Goal: Task Accomplishment & Management: Manage account settings

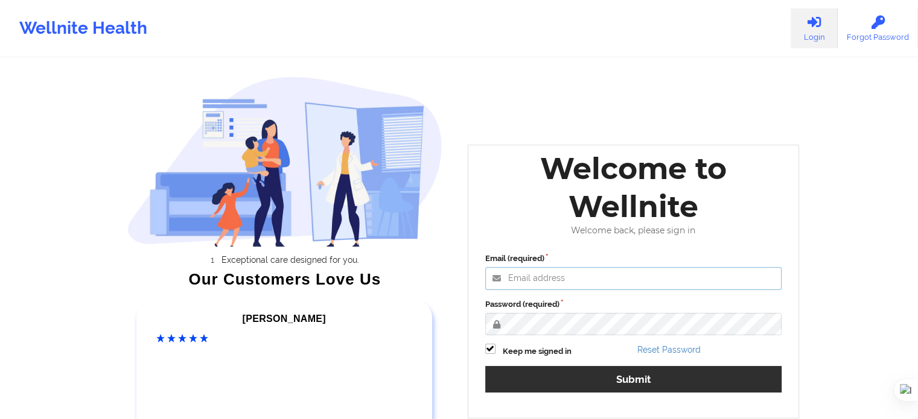
type input "[EMAIL_ADDRESS][DOMAIN_NAME]"
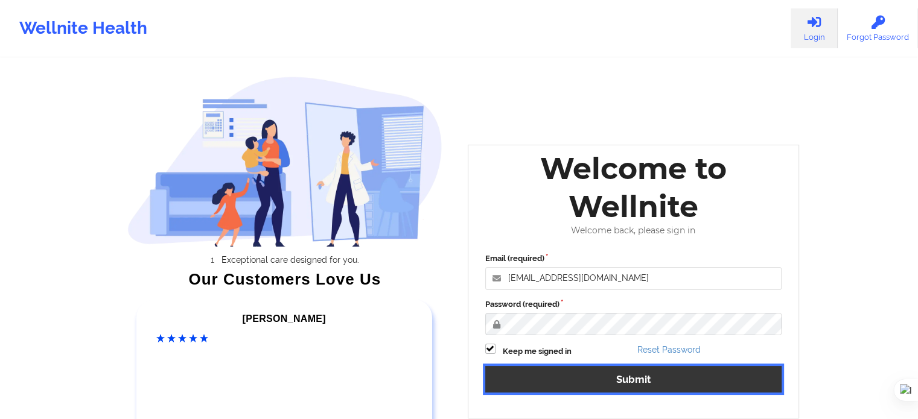
click at [560, 380] on button "Submit" at bounding box center [633, 379] width 297 height 26
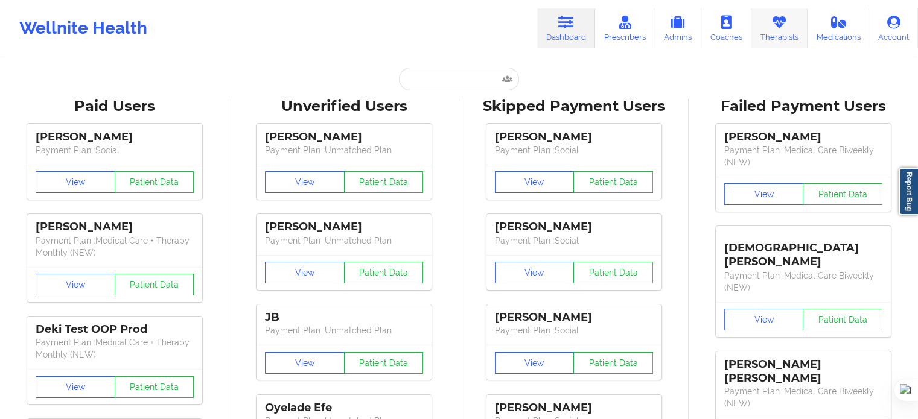
click at [792, 33] on link "Therapists" at bounding box center [779, 28] width 56 height 40
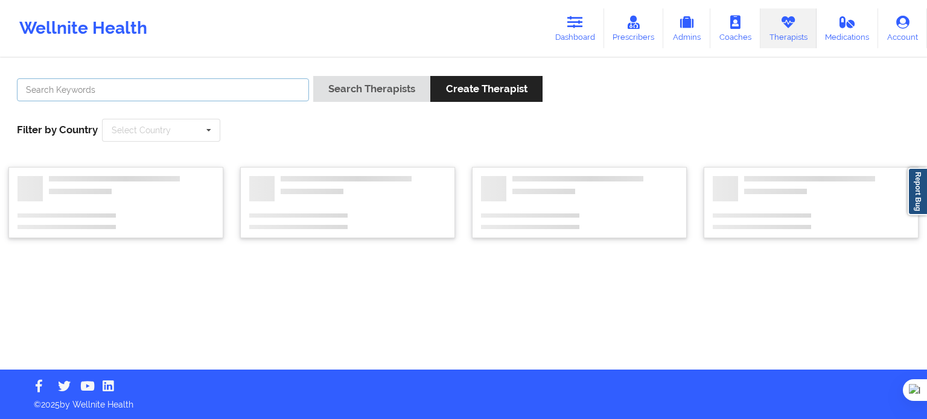
click at [252, 79] on input "text" at bounding box center [163, 89] width 292 height 23
paste input "[PERSON_NAME]"
drag, startPoint x: 58, startPoint y: 94, endPoint x: 0, endPoint y: 91, distance: 58.0
click at [0, 91] on div "[PERSON_NAME] Search Therapists Create Therapist Filter by Country Select Count…" at bounding box center [463, 214] width 927 height 311
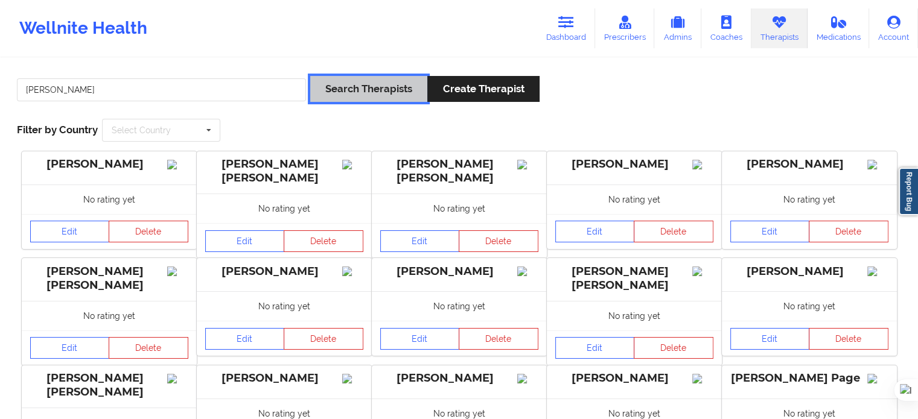
click at [412, 86] on button "Search Therapists" at bounding box center [368, 89] width 117 height 26
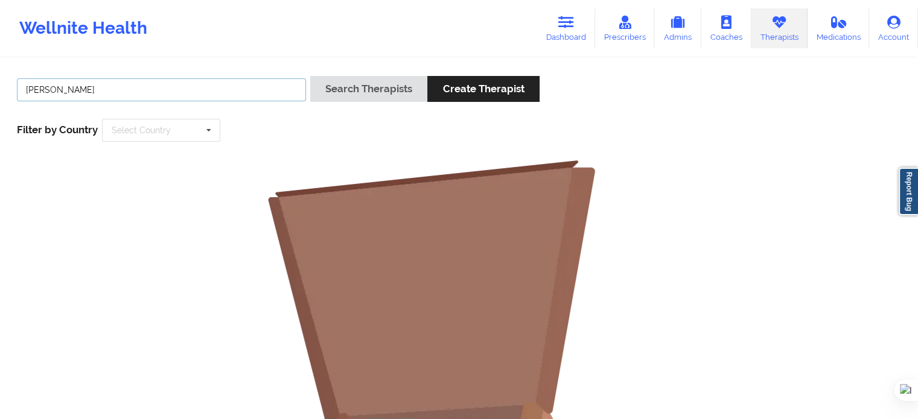
drag, startPoint x: 242, startPoint y: 98, endPoint x: 0, endPoint y: 89, distance: 242.1
click at [0, 89] on div "[PERSON_NAME] Search Therapists Create Therapist Filter by Country Select Count…" at bounding box center [459, 372] width 918 height 627
paste input "[PERSON_NAME]"
drag, startPoint x: 58, startPoint y: 88, endPoint x: 133, endPoint y: 88, distance: 75.4
click at [133, 88] on input "[PERSON_NAME]" at bounding box center [161, 89] width 289 height 23
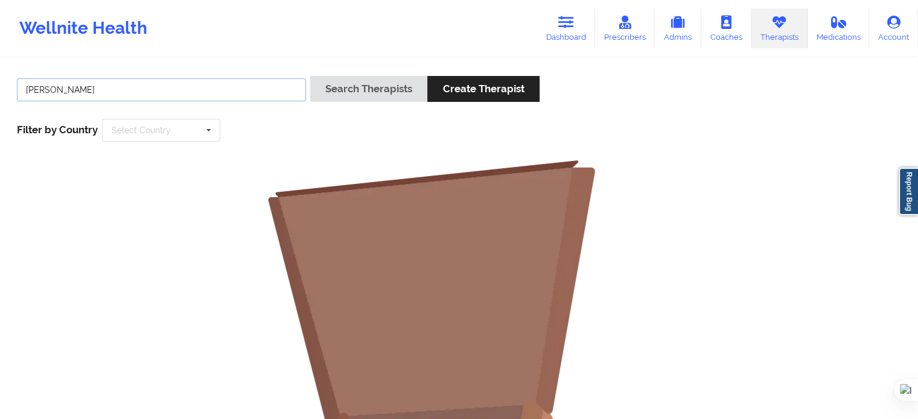
type input "[PERSON_NAME]"
click at [310, 76] on button "Search Therapists" at bounding box center [368, 89] width 117 height 26
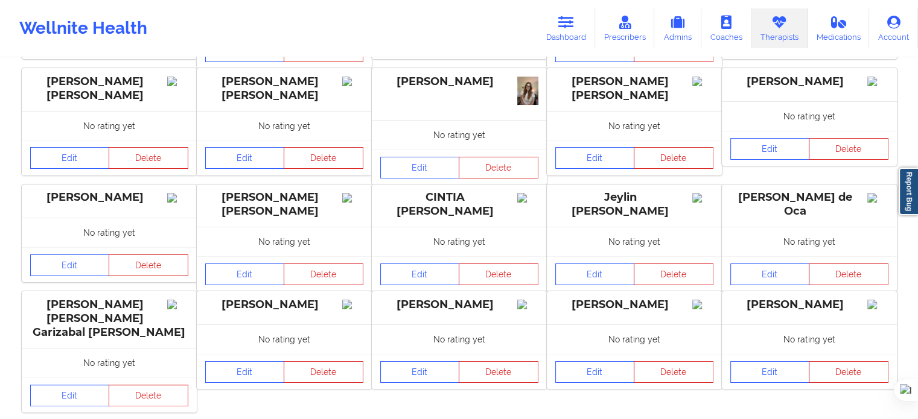
scroll to position [241, 0]
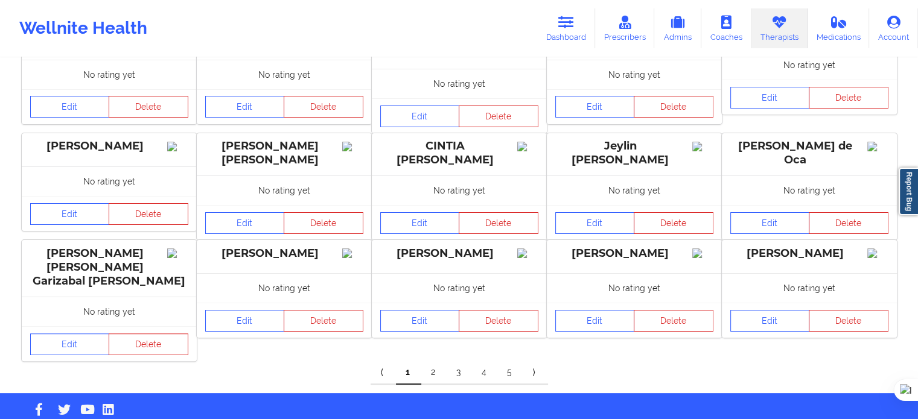
click at [426, 362] on link "2" at bounding box center [433, 373] width 25 height 24
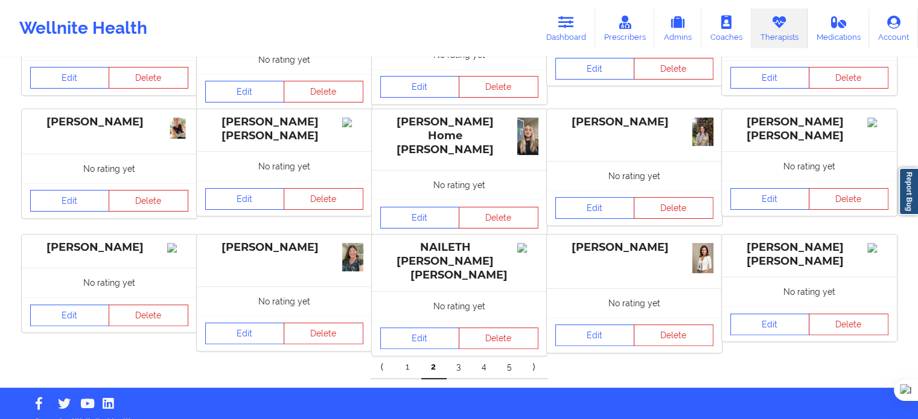
scroll to position [283, 0]
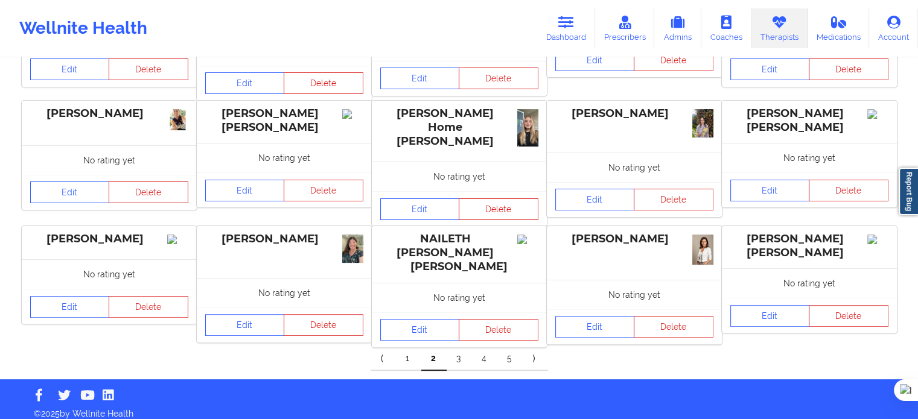
click at [456, 357] on link "3" at bounding box center [458, 359] width 25 height 24
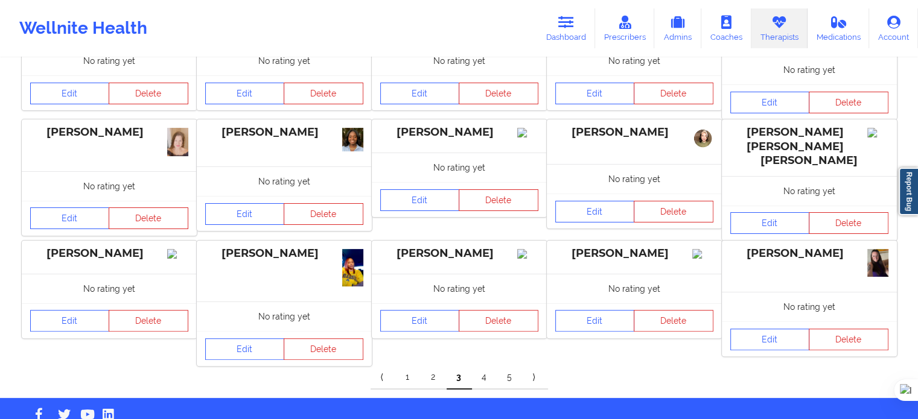
scroll to position [286, 0]
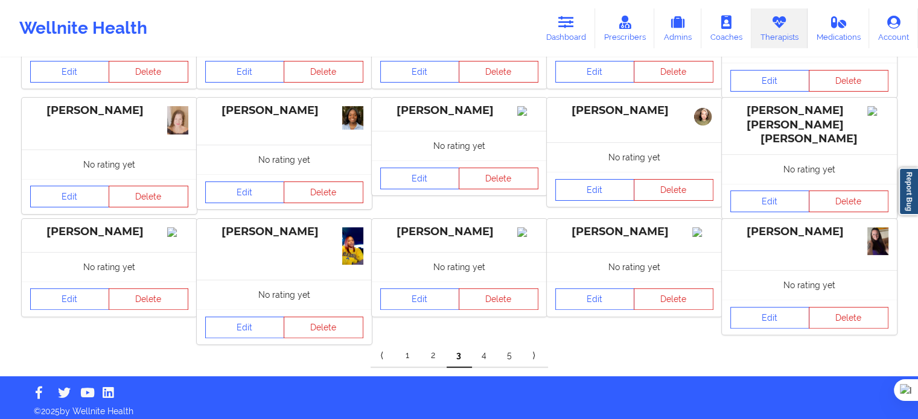
click at [489, 352] on link "4" at bounding box center [484, 356] width 25 height 24
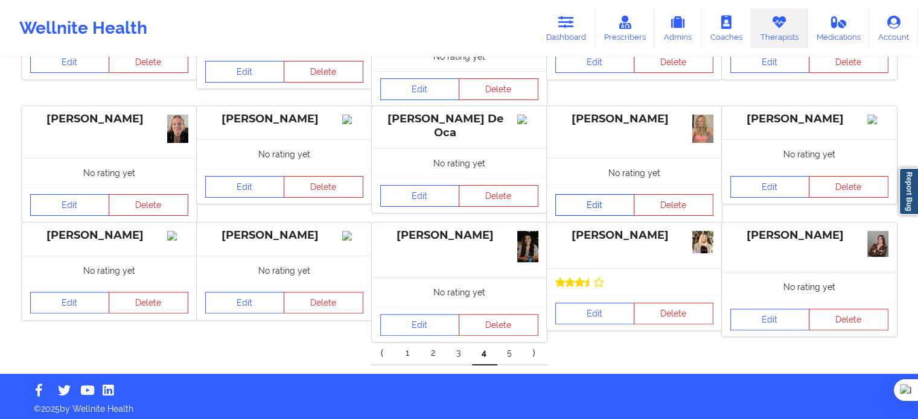
scroll to position [288, 0]
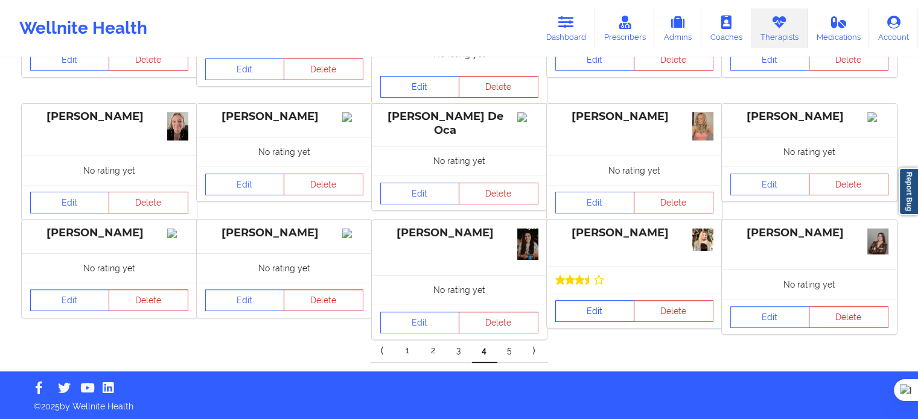
click at [612, 313] on link "Edit" at bounding box center [595, 311] width 80 height 22
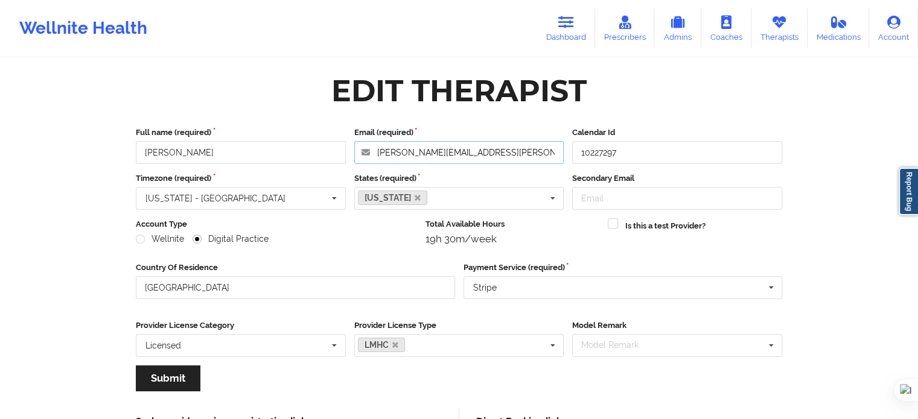
drag, startPoint x: 497, startPoint y: 155, endPoint x: 340, endPoint y: 149, distance: 156.4
click at [340, 149] on div "Full name (required) [PERSON_NAME] Email (required) [PERSON_NAME][EMAIL_ADDRESS…" at bounding box center [459, 145] width 655 height 37
click at [581, 26] on link "Dashboard" at bounding box center [566, 28] width 58 height 40
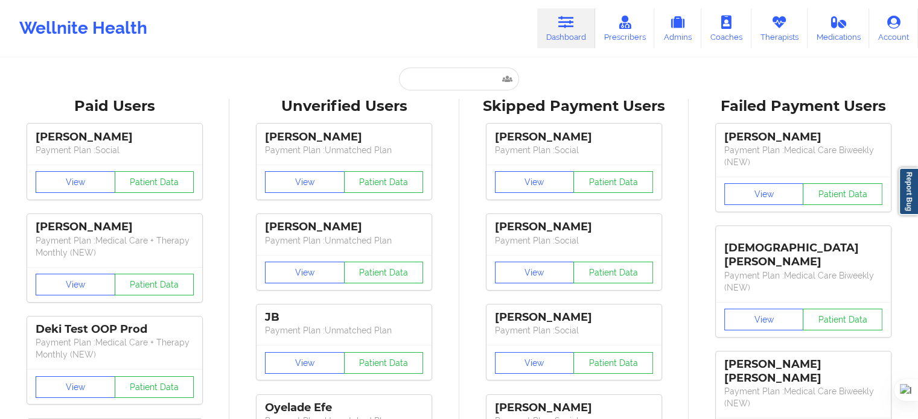
click at [433, 83] on input "text" at bounding box center [458, 79] width 119 height 23
paste input "[PERSON_NAME] [PERSON_NAME]"
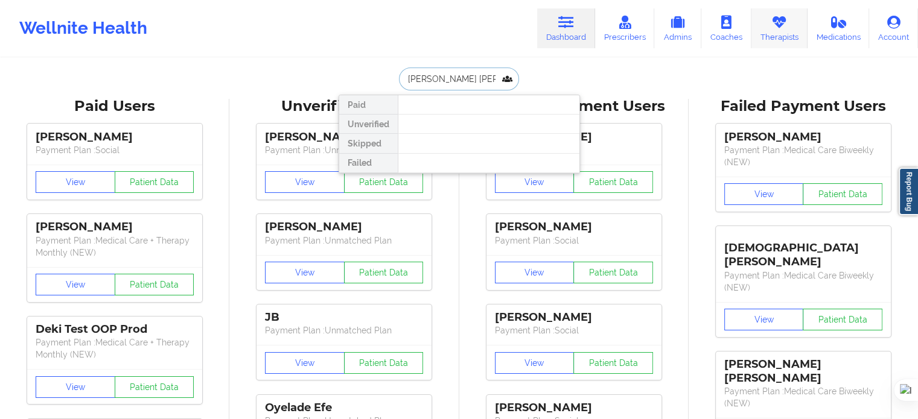
type input "[PERSON_NAME] [PERSON_NAME]"
click at [781, 28] on icon at bounding box center [779, 22] width 16 height 13
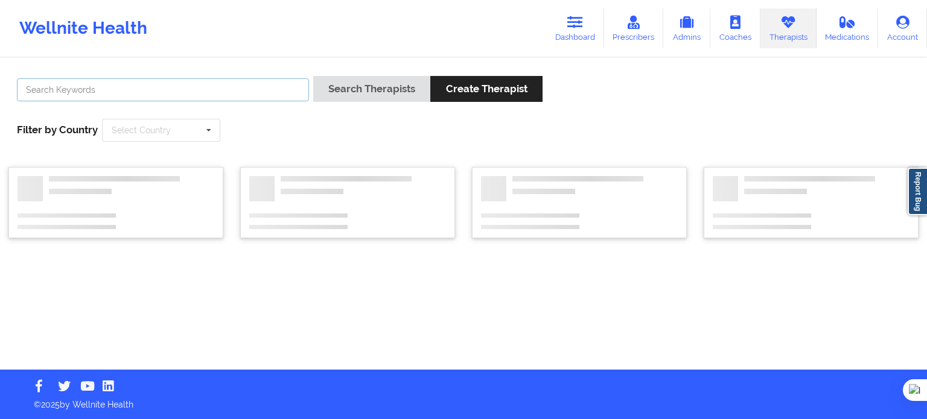
click at [217, 81] on input "text" at bounding box center [163, 89] width 292 height 23
click at [218, 90] on input "text" at bounding box center [163, 89] width 292 height 23
paste input "[PERSON_NAME] [PERSON_NAME]"
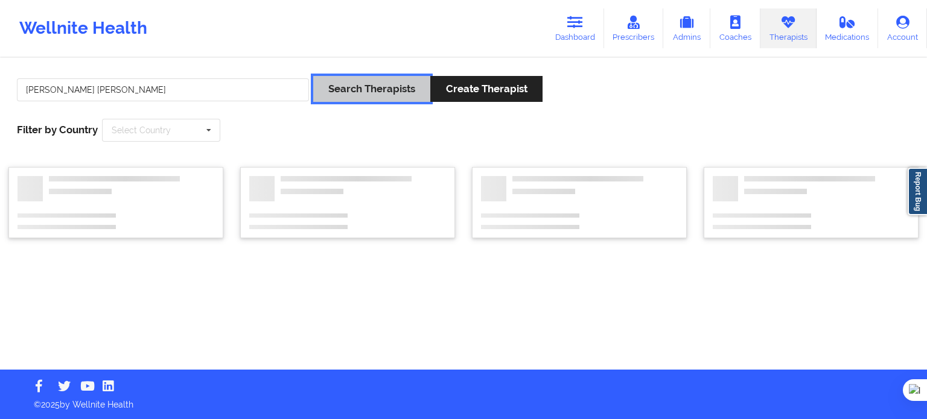
click at [403, 97] on button "Search Therapists" at bounding box center [371, 89] width 117 height 26
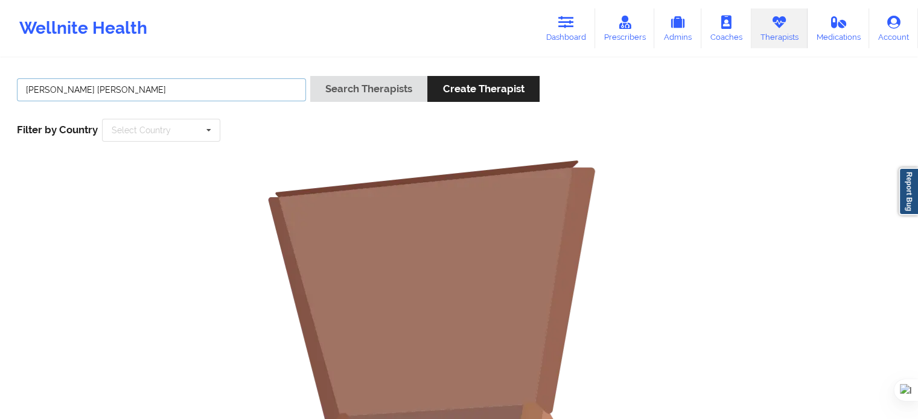
click at [202, 83] on input "[PERSON_NAME] [PERSON_NAME]" at bounding box center [161, 89] width 289 height 23
type input "[PERSON_NAME]"
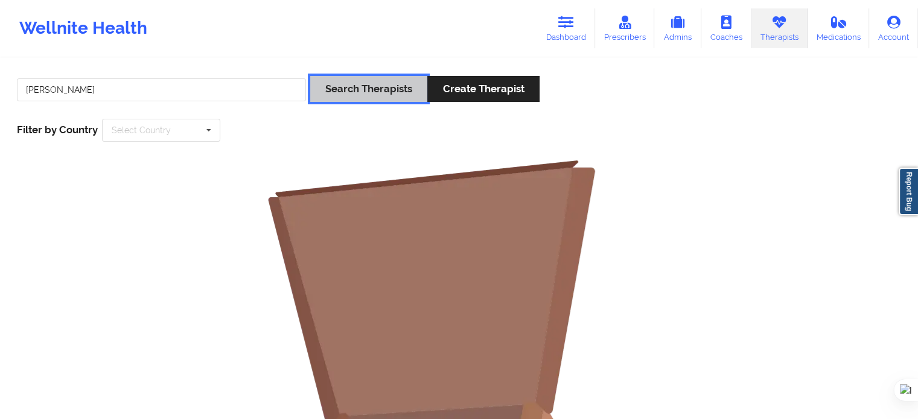
click at [358, 91] on button "Search Therapists" at bounding box center [368, 89] width 117 height 26
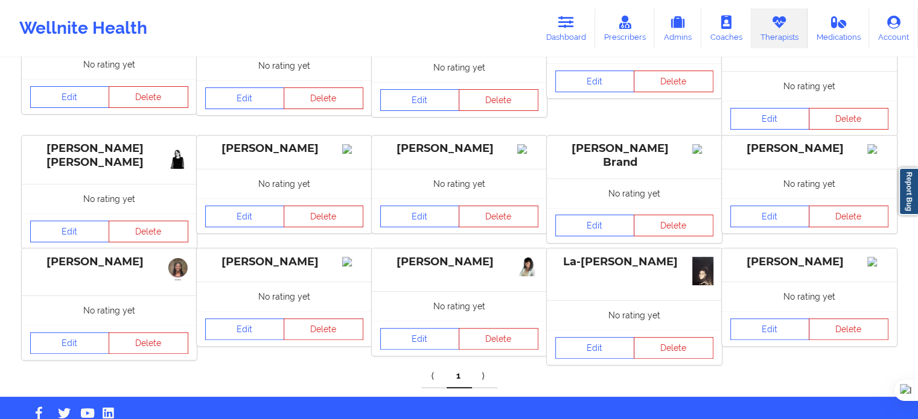
scroll to position [296, 0]
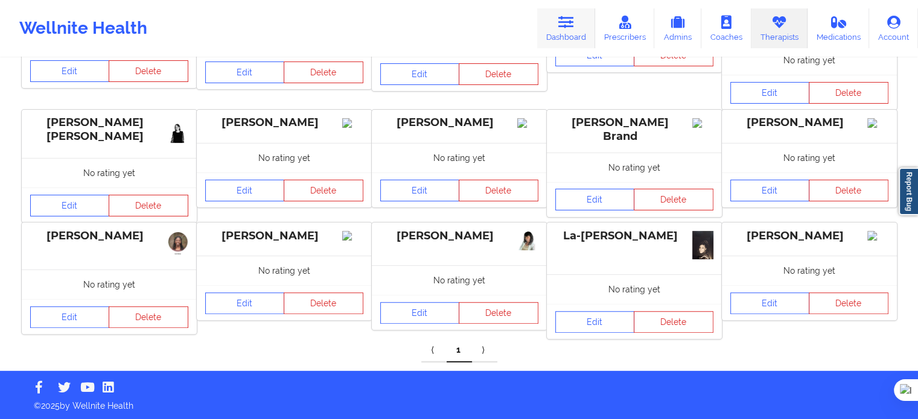
click at [577, 21] on link "Dashboard" at bounding box center [566, 28] width 58 height 40
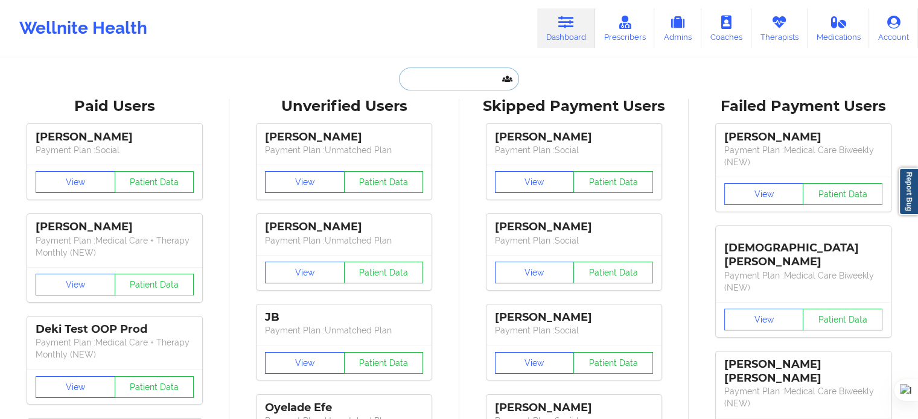
click at [456, 71] on input "text" at bounding box center [458, 79] width 119 height 23
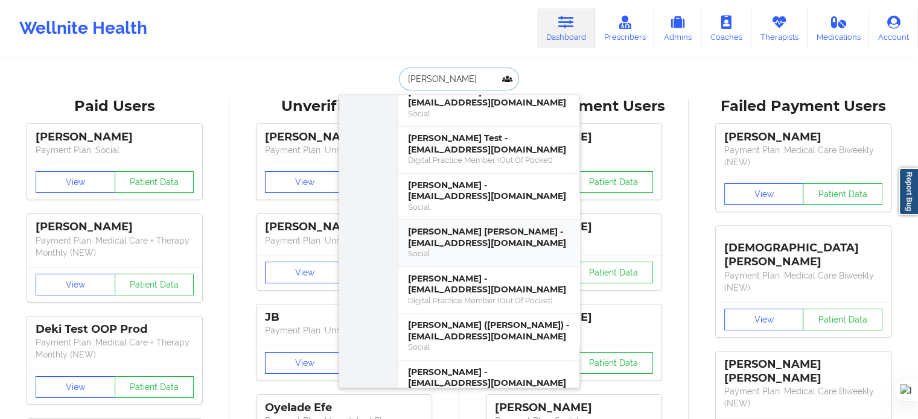
scroll to position [422, 0]
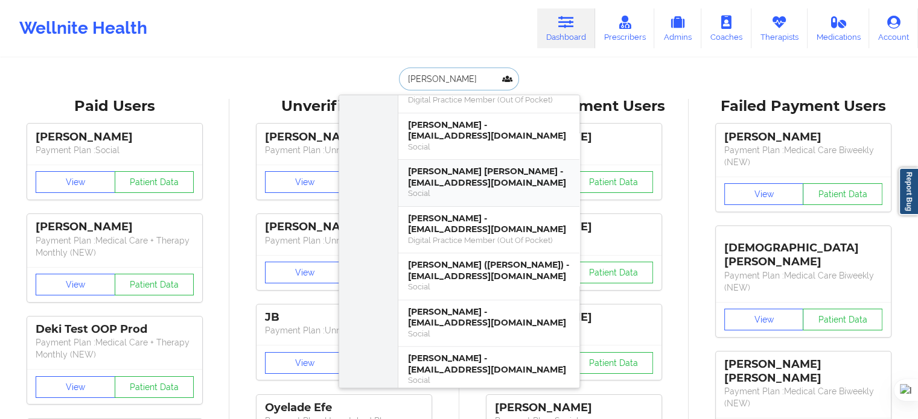
type input "[PERSON_NAME]"
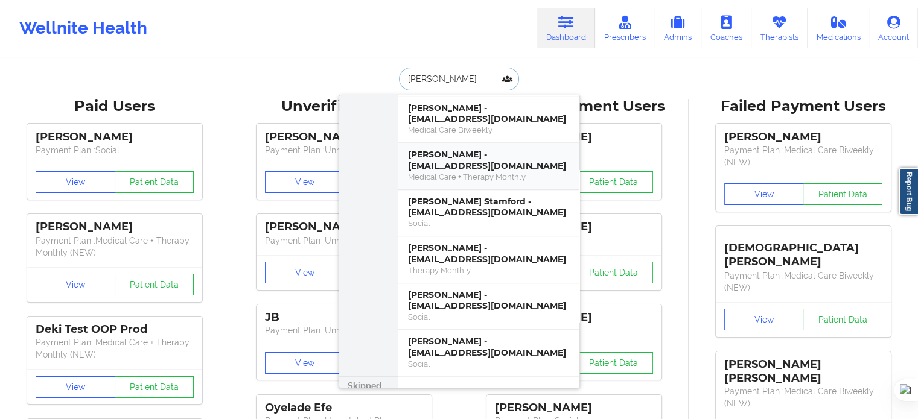
scroll to position [1154, 0]
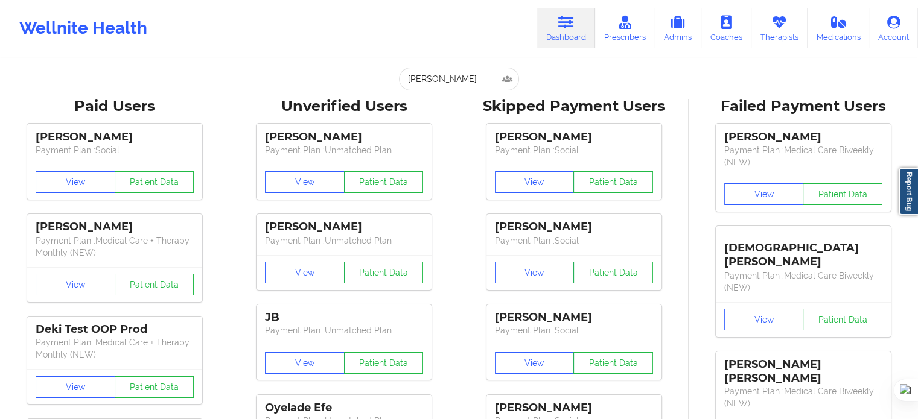
click at [456, 9] on div "Wellnite Health Dashboard Prescribers Admins Coaches Therapists Medications Acc…" at bounding box center [459, 28] width 918 height 48
click at [772, 21] on icon at bounding box center [779, 22] width 16 height 13
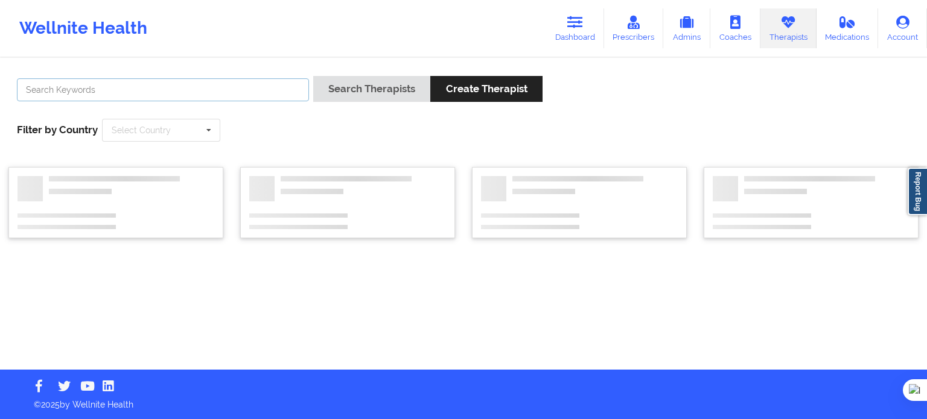
click at [223, 90] on input "text" at bounding box center [163, 89] width 292 height 23
type input "Castilla"
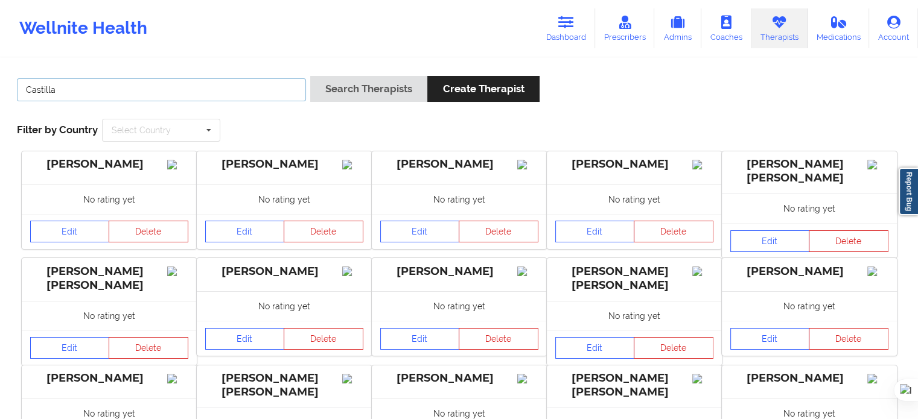
click at [310, 76] on button "Search Therapists" at bounding box center [368, 89] width 117 height 26
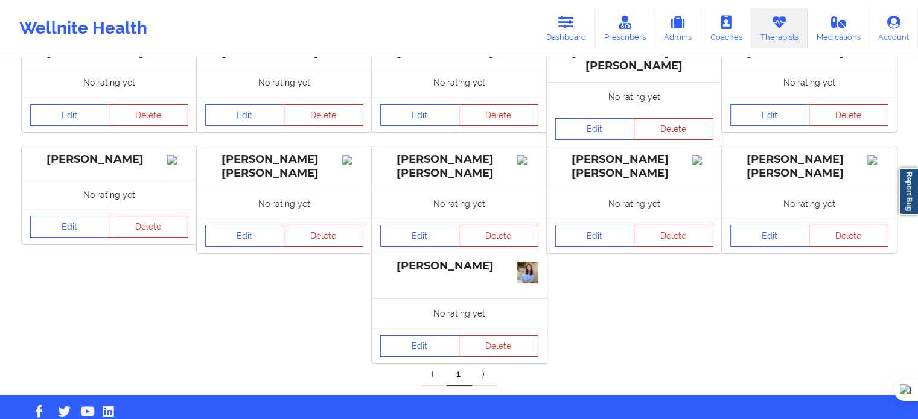
scroll to position [141, 0]
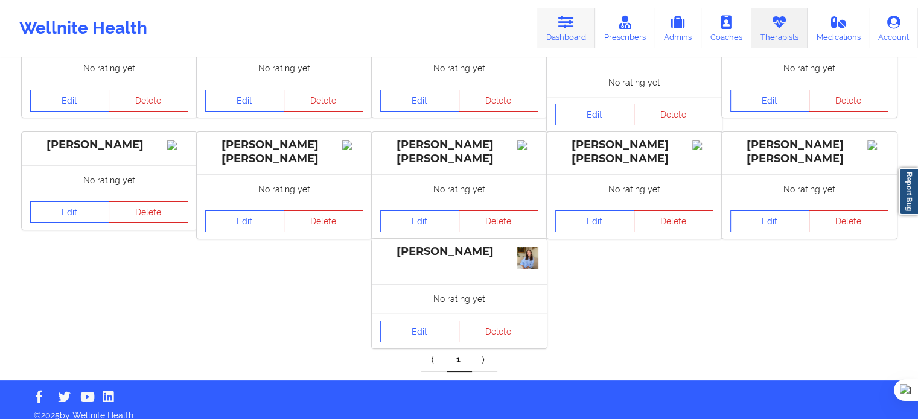
click at [577, 20] on link "Dashboard" at bounding box center [566, 28] width 58 height 40
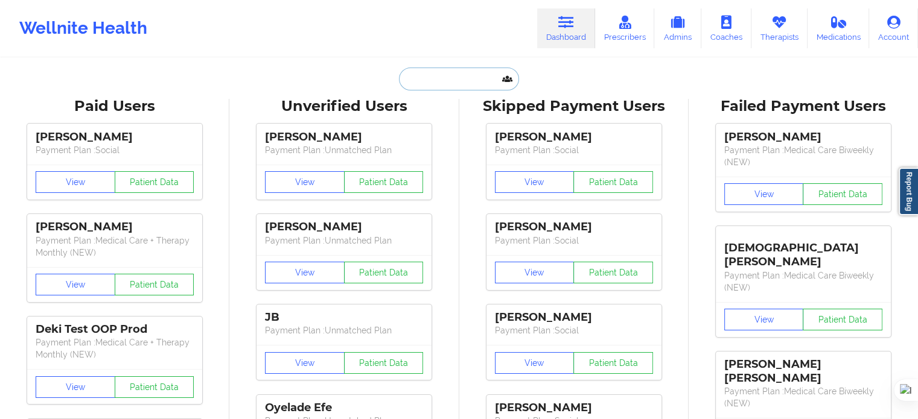
click at [435, 83] on input "text" at bounding box center [458, 79] width 119 height 23
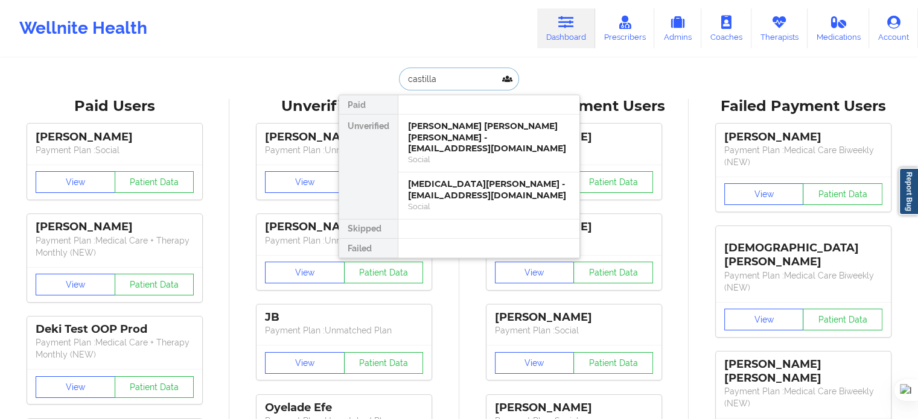
drag, startPoint x: 434, startPoint y: 75, endPoint x: 340, endPoint y: 77, distance: 94.1
click at [340, 77] on div "castilla Paid Unverified [PERSON_NAME] [PERSON_NAME] [PERSON_NAME] - [EMAIL_ADD…" at bounding box center [458, 79] width 241 height 23
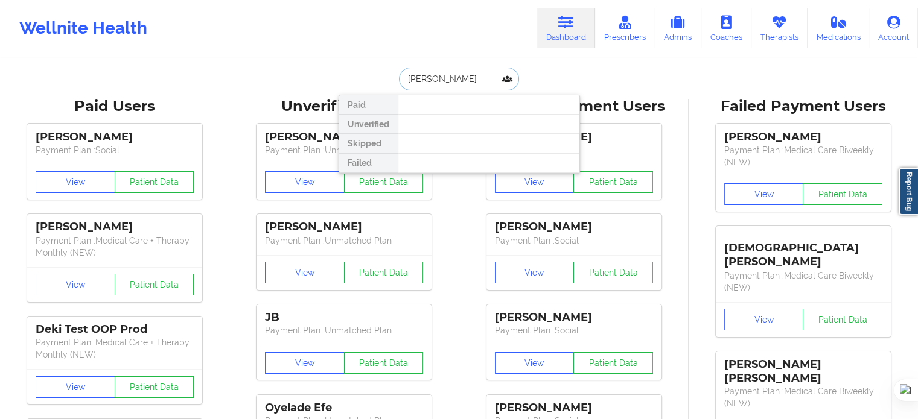
type input "[PERSON_NAME]"
click at [344, 37] on div "Wellnite Health Dashboard Prescribers Admins Coaches Therapists Medications Acc…" at bounding box center [459, 28] width 918 height 48
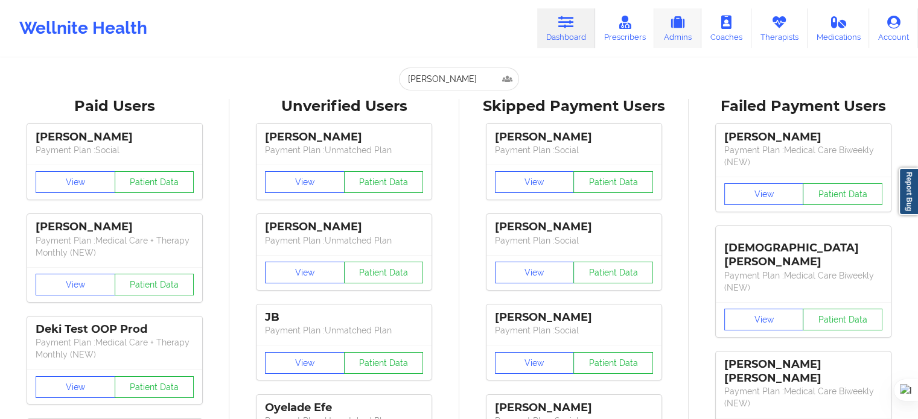
drag, startPoint x: 787, startPoint y: 27, endPoint x: 697, endPoint y: 30, distance: 89.3
click at [787, 27] on icon at bounding box center [779, 22] width 16 height 13
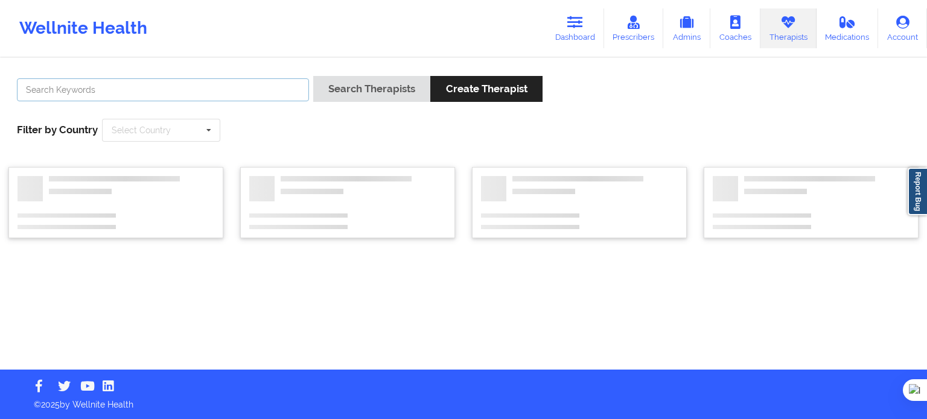
click at [250, 95] on input "text" at bounding box center [163, 89] width 292 height 23
paste input "[PERSON_NAME] (therapist)"
drag, startPoint x: 69, startPoint y: 89, endPoint x: 0, endPoint y: 95, distance: 69.0
click at [0, 95] on div "[PERSON_NAME] (therapist) Search Therapists Create Therapist Filter by Country …" at bounding box center [463, 214] width 927 height 311
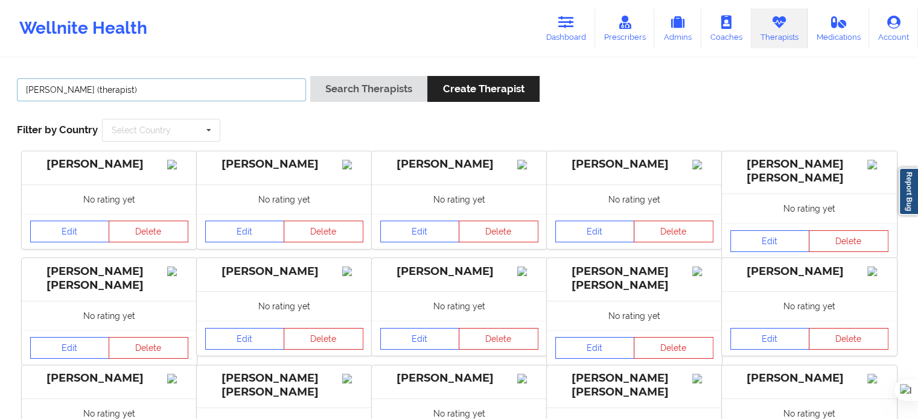
drag, startPoint x: 130, startPoint y: 85, endPoint x: 50, endPoint y: 89, distance: 80.4
click at [50, 89] on input "[PERSON_NAME] (therapist)" at bounding box center [161, 89] width 289 height 23
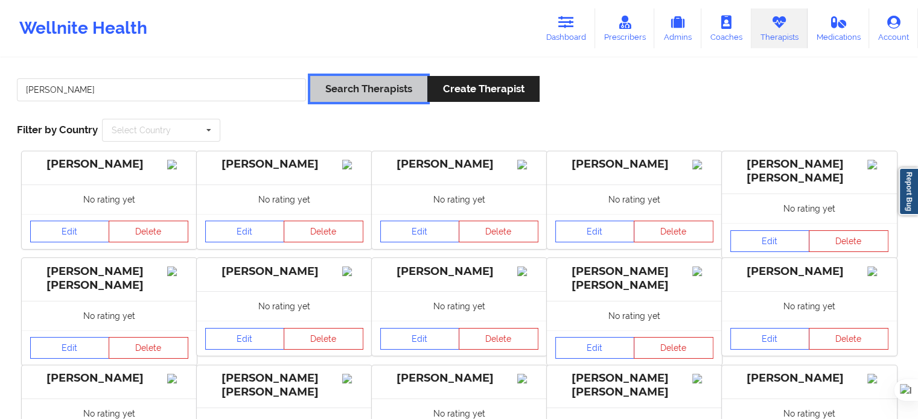
click at [366, 85] on button "Search Therapists" at bounding box center [368, 89] width 117 height 26
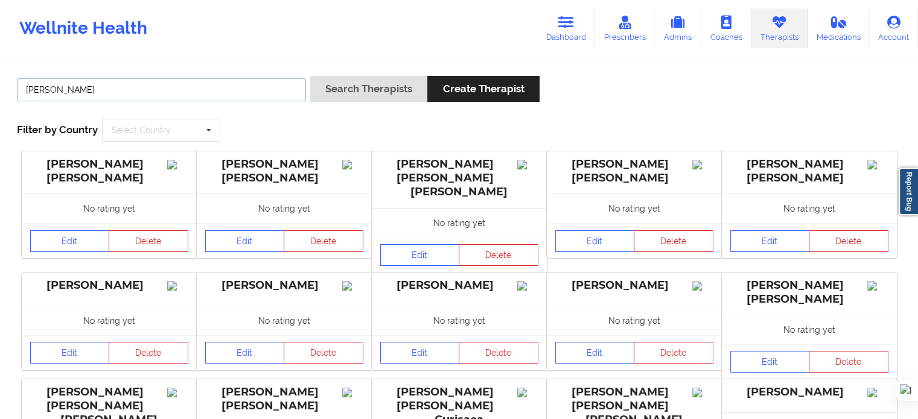
drag, startPoint x: 22, startPoint y: 86, endPoint x: 105, endPoint y: 97, distance: 83.9
click at [105, 97] on input "[PERSON_NAME]" at bounding box center [161, 89] width 289 height 23
paste input "[PERSON_NAME] (therapist)"
drag, startPoint x: 65, startPoint y: 89, endPoint x: 197, endPoint y: 92, distance: 132.2
click at [197, 92] on input "[PERSON_NAME] (therapist)" at bounding box center [161, 89] width 289 height 23
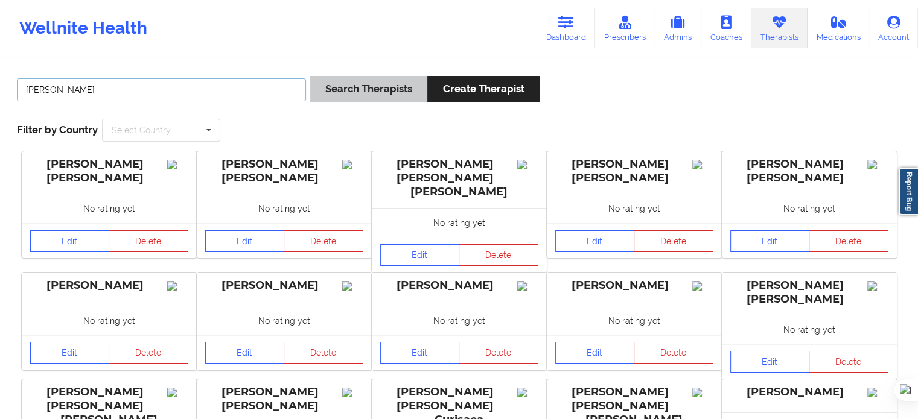
type input "[PERSON_NAME]"
click at [351, 92] on button "Search Therapists" at bounding box center [368, 89] width 117 height 26
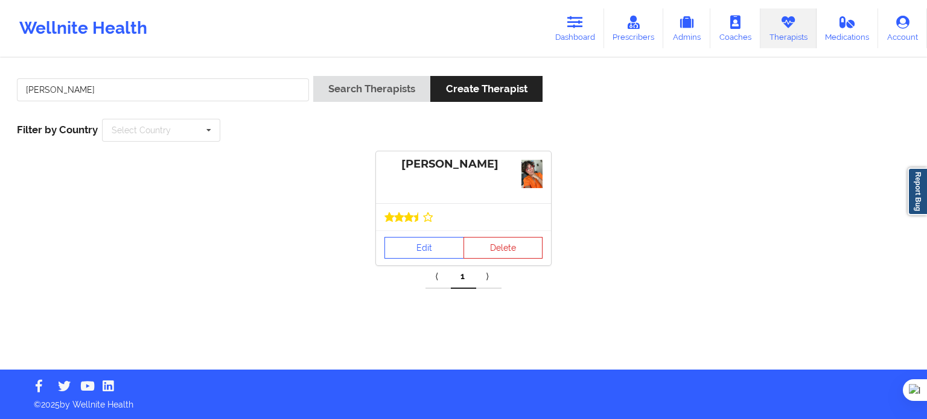
click at [419, 235] on div "Edit Delete" at bounding box center [463, 247] width 175 height 35
click at [424, 242] on link "Edit" at bounding box center [424, 248] width 80 height 22
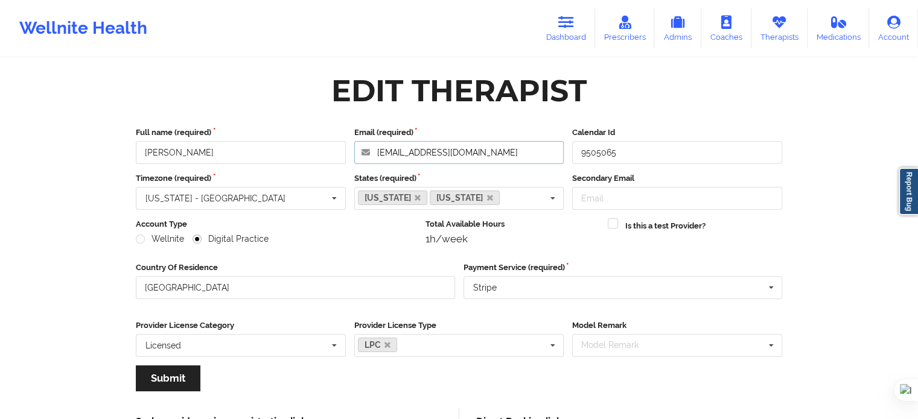
drag, startPoint x: 480, startPoint y: 153, endPoint x: 267, endPoint y: 154, distance: 212.4
click at [267, 154] on div "Full name (required) [PERSON_NAME] Email (required) [EMAIL_ADDRESS][DOMAIN_NAME…" at bounding box center [459, 145] width 655 height 37
click at [568, 24] on icon at bounding box center [566, 22] width 16 height 13
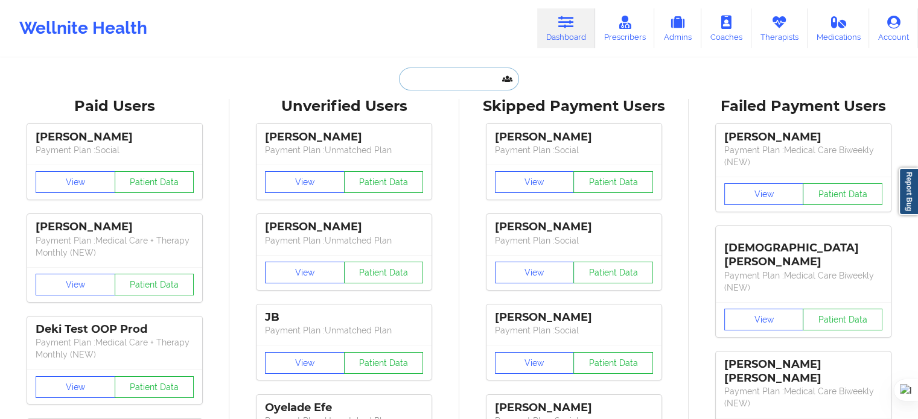
click at [459, 74] on input "text" at bounding box center [458, 79] width 119 height 23
paste input "[PERSON_NAME]"
type input "[PERSON_NAME]"
click at [784, 26] on icon at bounding box center [779, 22] width 16 height 13
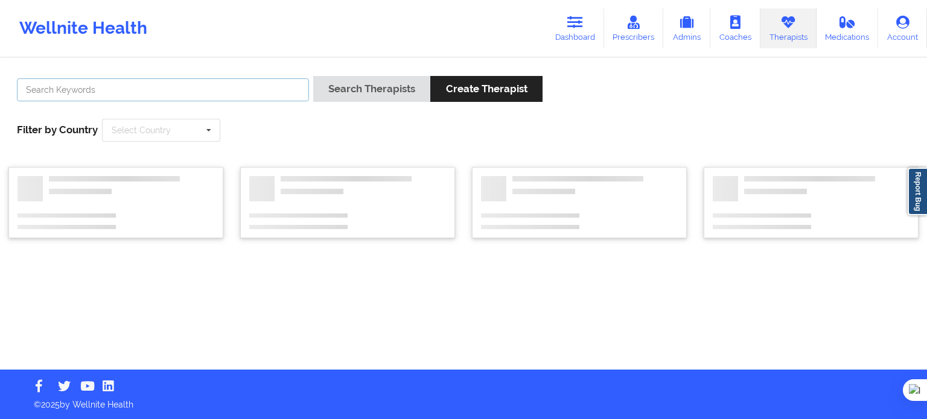
click at [267, 96] on input "text" at bounding box center [163, 89] width 292 height 23
paste input "[PERSON_NAME]"
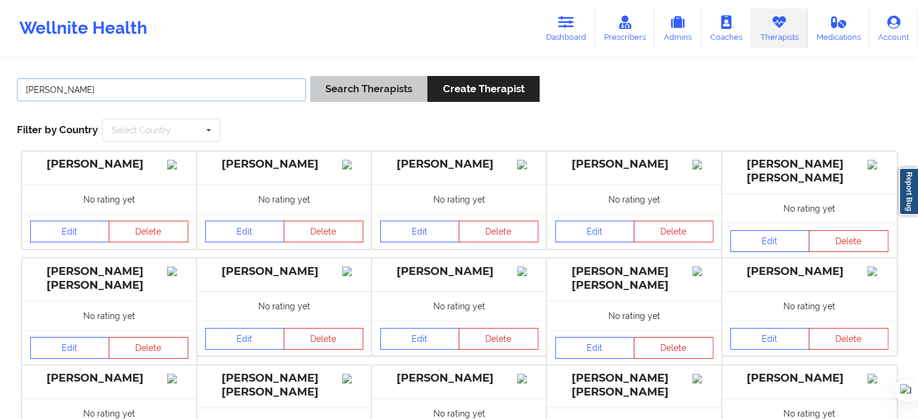
type input "[PERSON_NAME]"
click at [338, 80] on button "Search Therapists" at bounding box center [368, 89] width 117 height 26
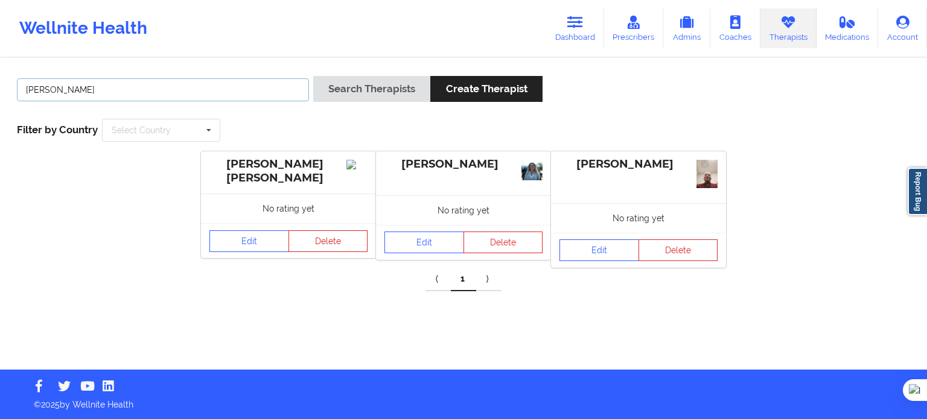
drag, startPoint x: 153, startPoint y: 93, endPoint x: 0, endPoint y: 94, distance: 152.6
click at [0, 94] on div "[PERSON_NAME] Search Therapists Create Therapist Filter by Country Select Count…" at bounding box center [463, 214] width 927 height 311
click at [265, 86] on input "text" at bounding box center [163, 89] width 292 height 23
paste input "[PERSON_NAME]"
drag, startPoint x: 49, startPoint y: 89, endPoint x: 0, endPoint y: 90, distance: 49.5
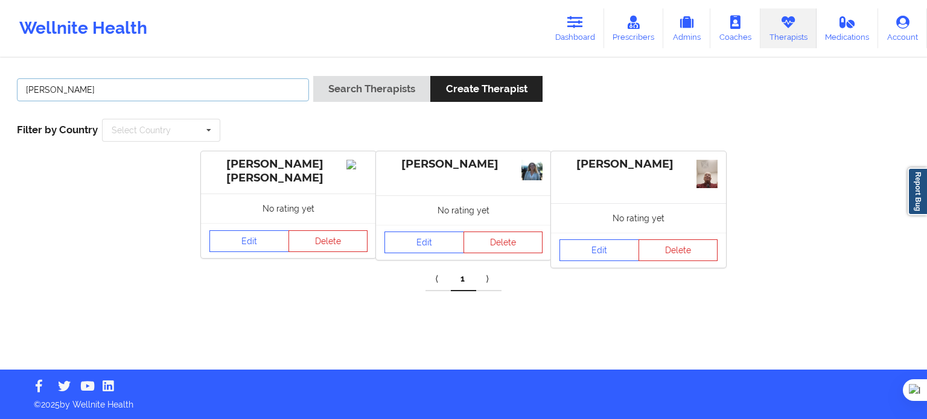
click at [0, 90] on div "[PERSON_NAME] Search Therapists Create Therapist Filter by Country Select Count…" at bounding box center [463, 214] width 927 height 311
type input "Welsh"
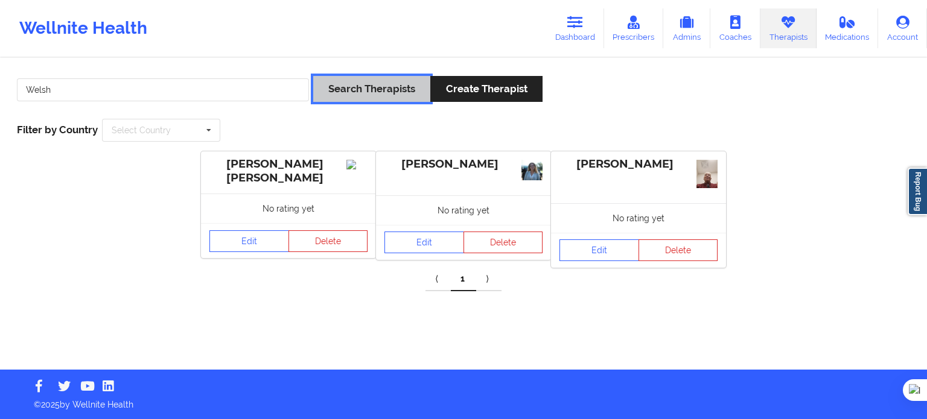
click at [342, 90] on button "Search Therapists" at bounding box center [371, 89] width 117 height 26
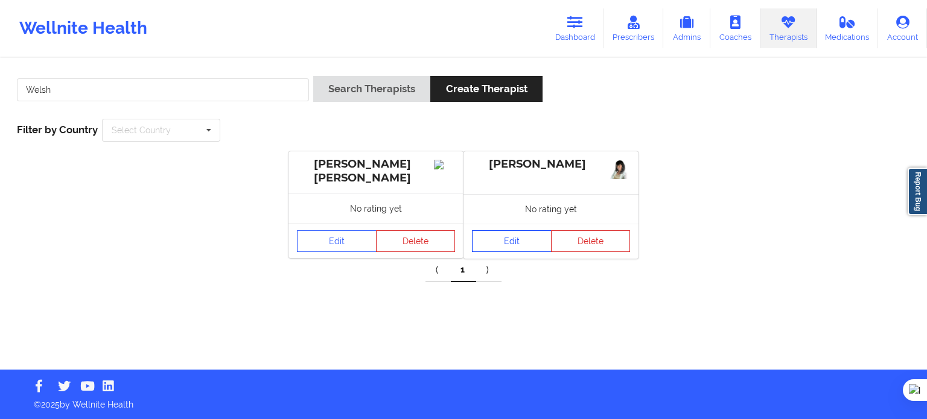
click at [521, 236] on link "Edit" at bounding box center [512, 241] width 80 height 22
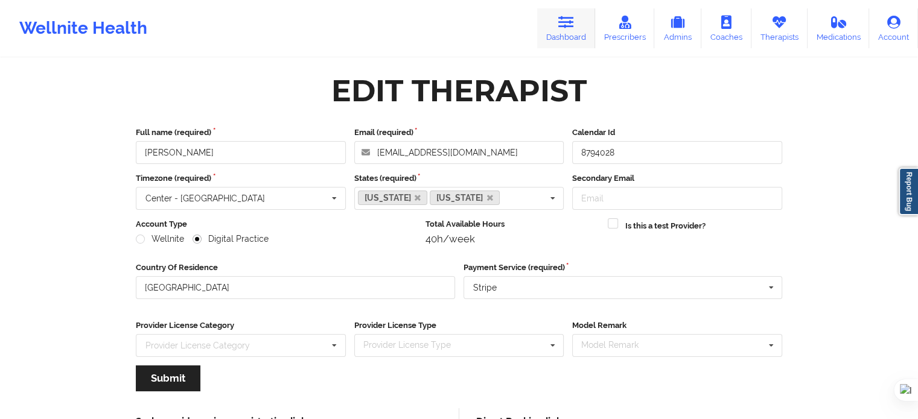
click at [549, 36] on link "Dashboard" at bounding box center [566, 28] width 58 height 40
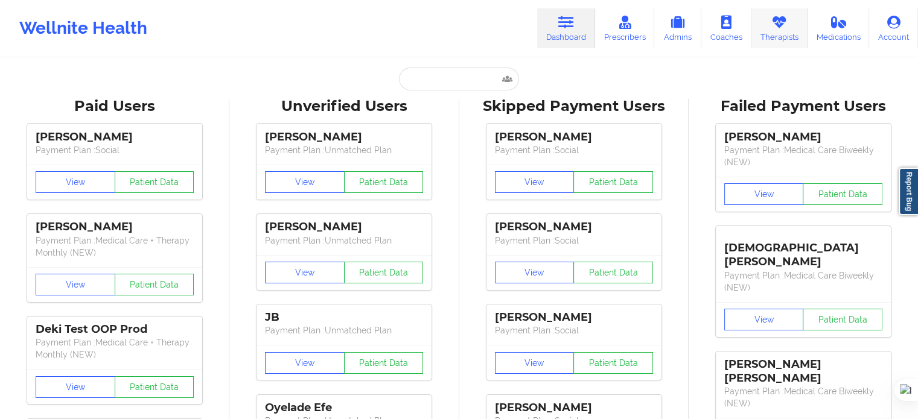
click at [779, 21] on icon at bounding box center [779, 22] width 16 height 13
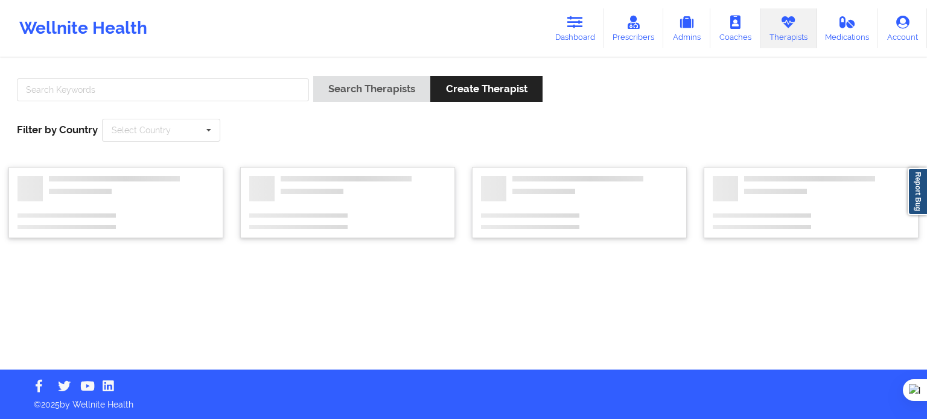
click at [214, 103] on div at bounding box center [163, 93] width 300 height 34
click at [223, 90] on input "text" at bounding box center [163, 89] width 292 height 23
paste input "[PERSON_NAME]"
type input "[PERSON_NAME]"
